Goal: Obtain resource: Download file/media

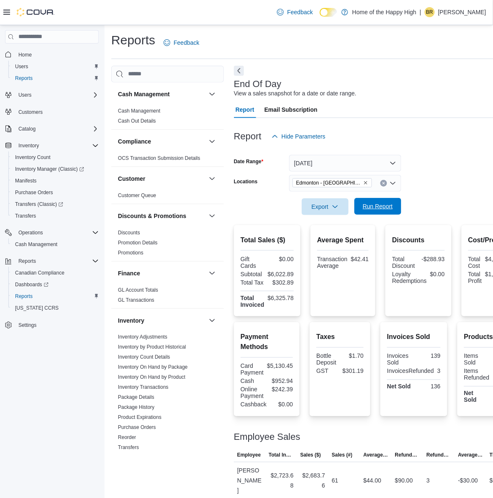
scroll to position [371, 0]
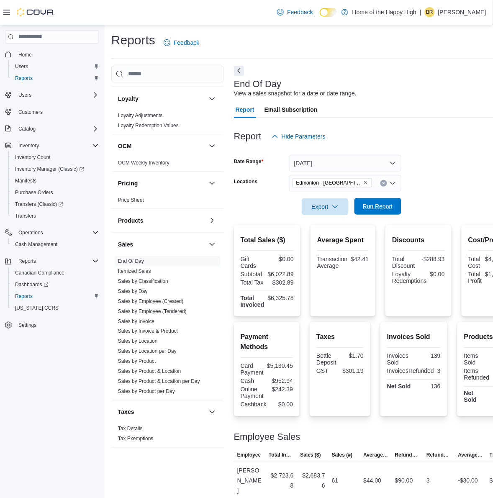
click at [380, 206] on span "Run Report" at bounding box center [378, 206] width 30 height 8
click at [329, 206] on span "Export" at bounding box center [325, 206] width 37 height 17
click at [325, 239] on span "Export to Pdf" at bounding box center [327, 240] width 38 height 7
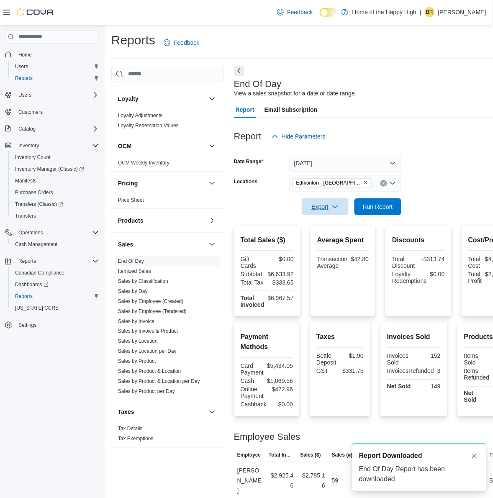
scroll to position [0, 0]
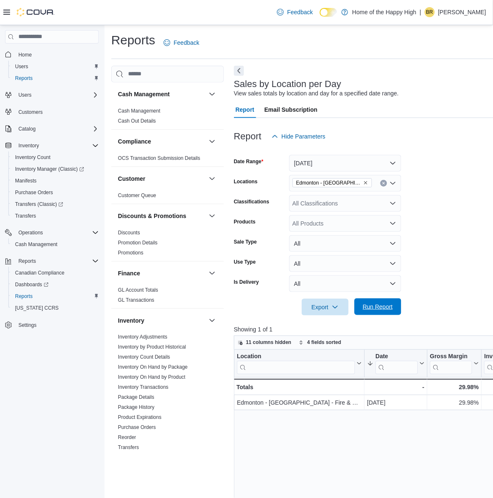
click at [382, 308] on span "Run Report" at bounding box center [378, 307] width 30 height 8
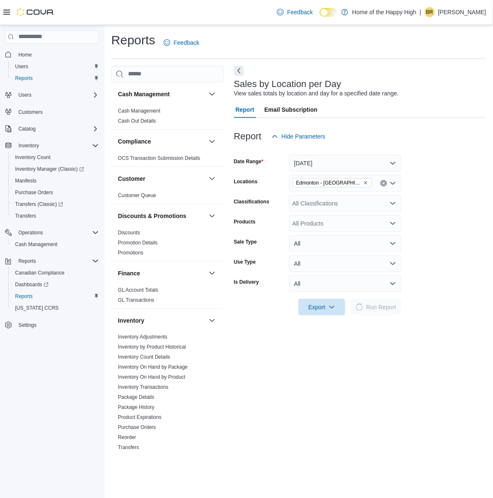
scroll to position [371, 0]
